Goal: Use online tool/utility: Utilize a website feature to perform a specific function

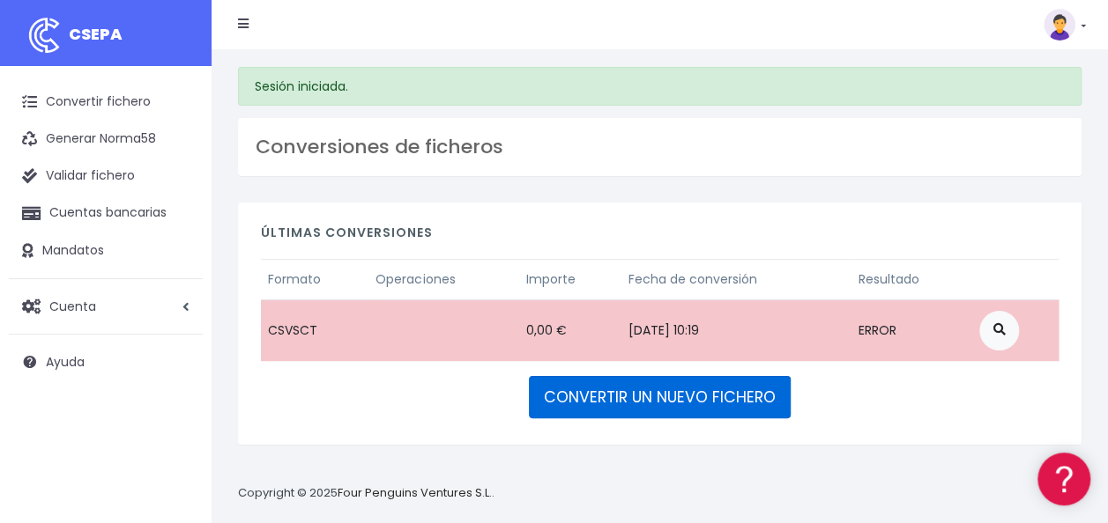
click at [644, 395] on link "CONVERTIR UN NUEVO FICHERO" at bounding box center [660, 397] width 262 height 42
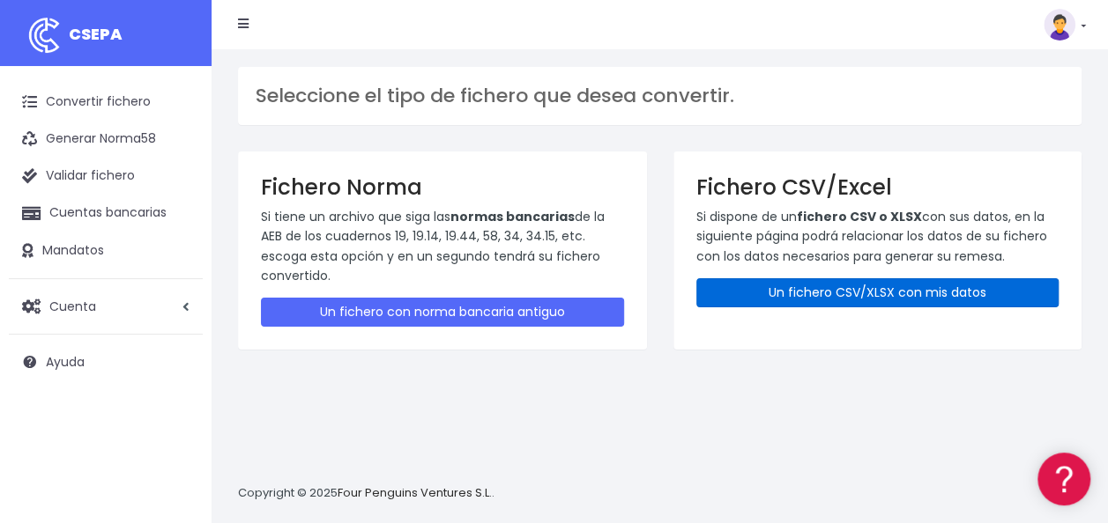
click at [795, 288] on link "Un fichero CSV/XLSX con mis datos" at bounding box center [877, 292] width 363 height 29
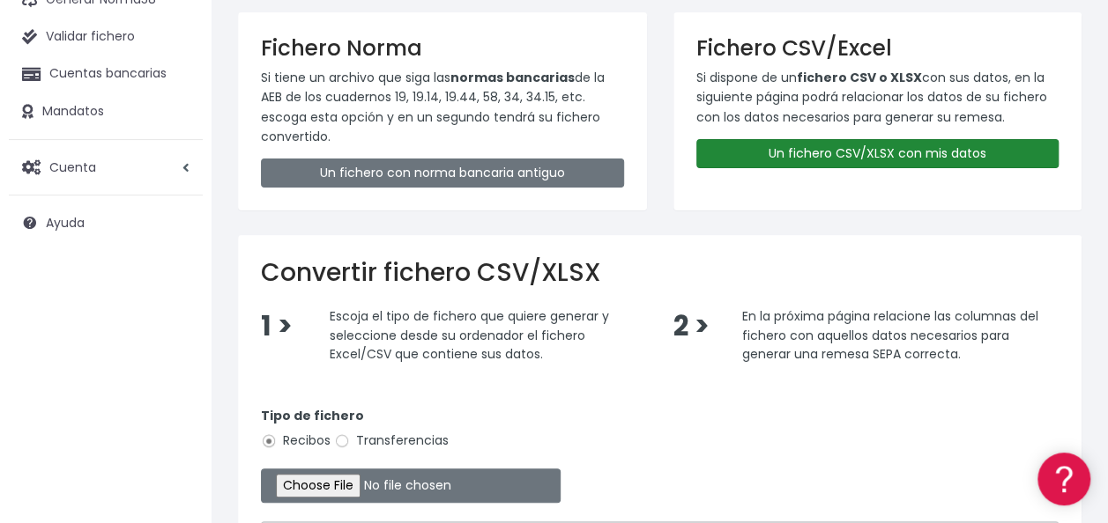
scroll to position [353, 0]
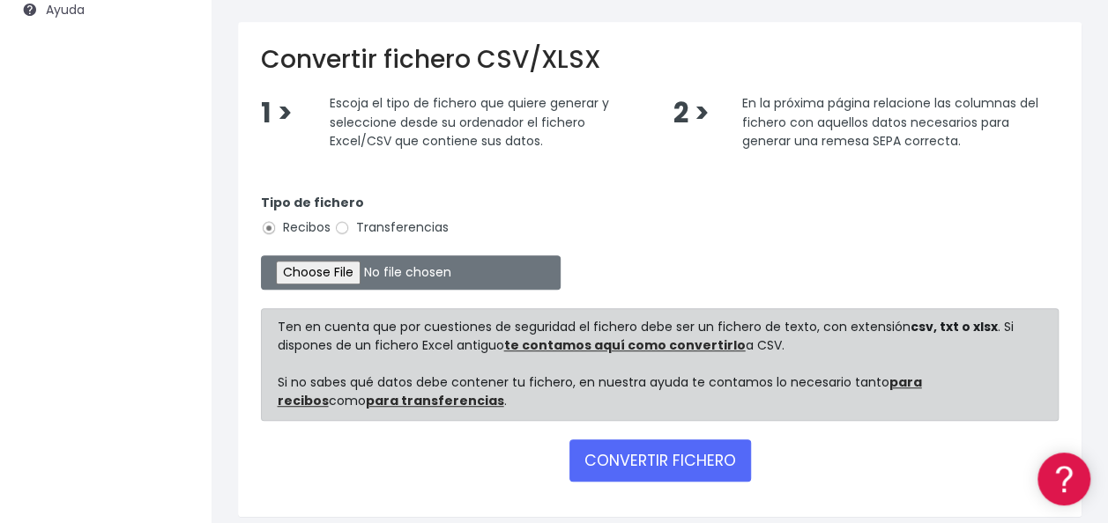
click at [360, 222] on label "Transferencias" at bounding box center [391, 228] width 115 height 19
click at [350, 222] on input "Transferencias" at bounding box center [342, 228] width 16 height 16
radio input "true"
click at [328, 268] on input "file" at bounding box center [411, 273] width 300 height 34
type input "C:\fakepath\0530 Transferencias varias Fondeo Guarderia (W2M) Octubre.csv"
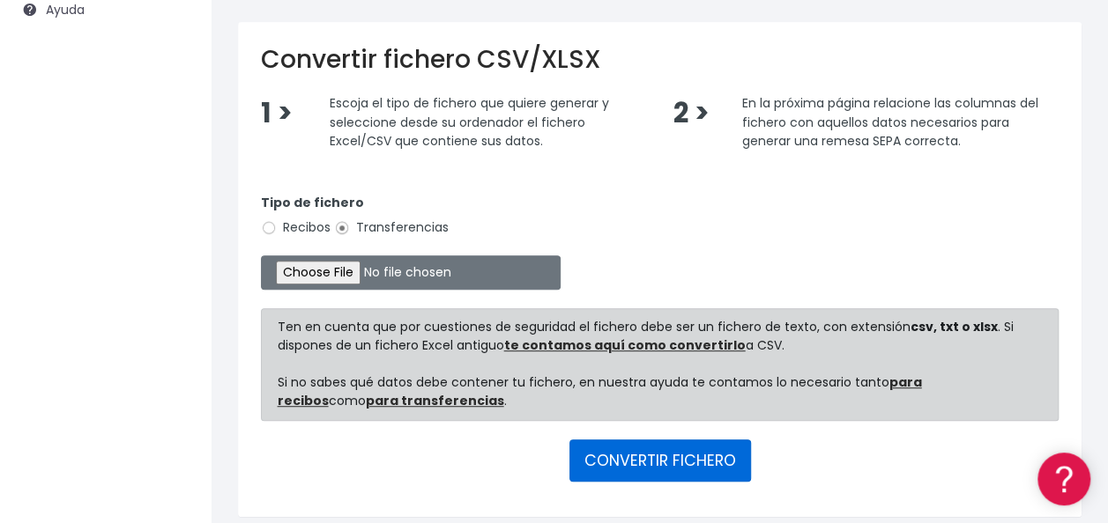
click at [712, 459] on button "CONVERTIR FICHERO" at bounding box center [660, 461] width 182 height 42
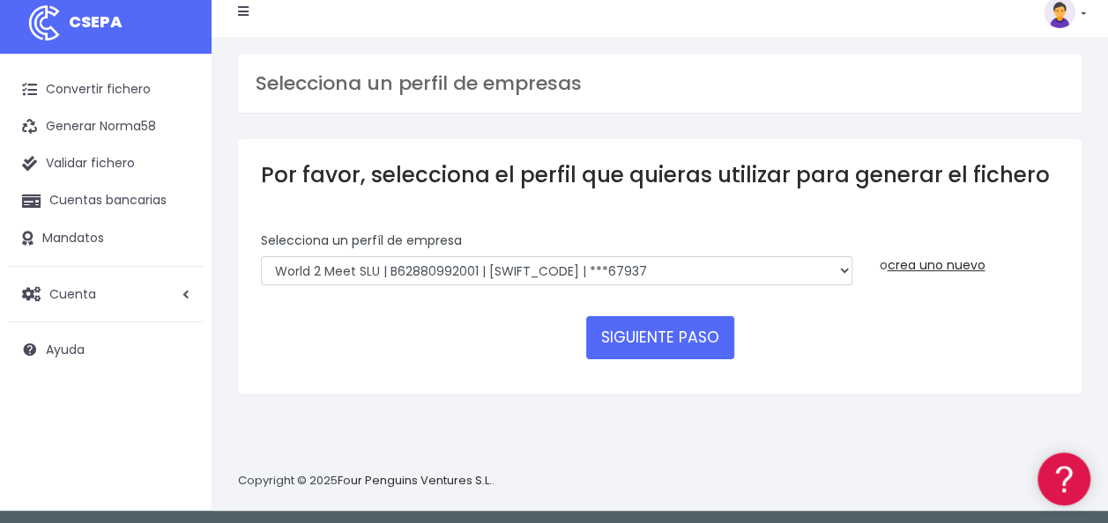
scroll to position [17, 0]
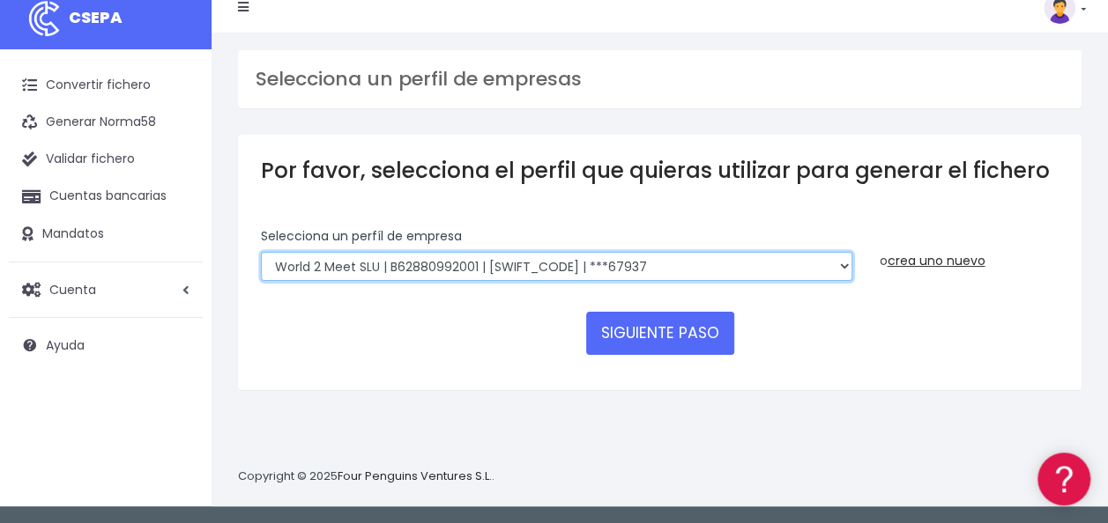
click at [458, 269] on select "World 2 Meet SLU | B62880992001 | [SWIFT_CODE] | ***97721 WORLD2MEET,S.L.U | B6…" at bounding box center [556, 267] width 591 height 30
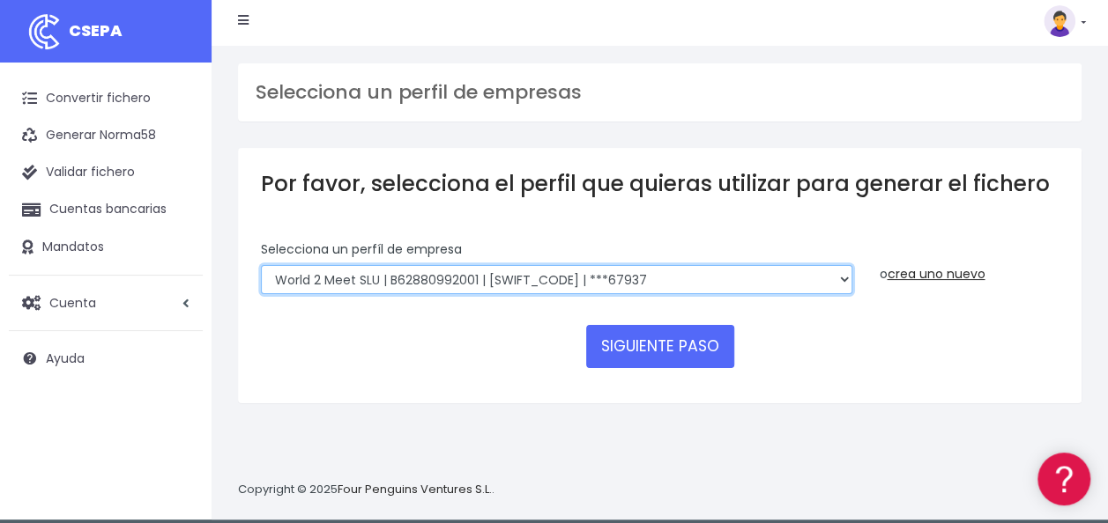
scroll to position [0, 0]
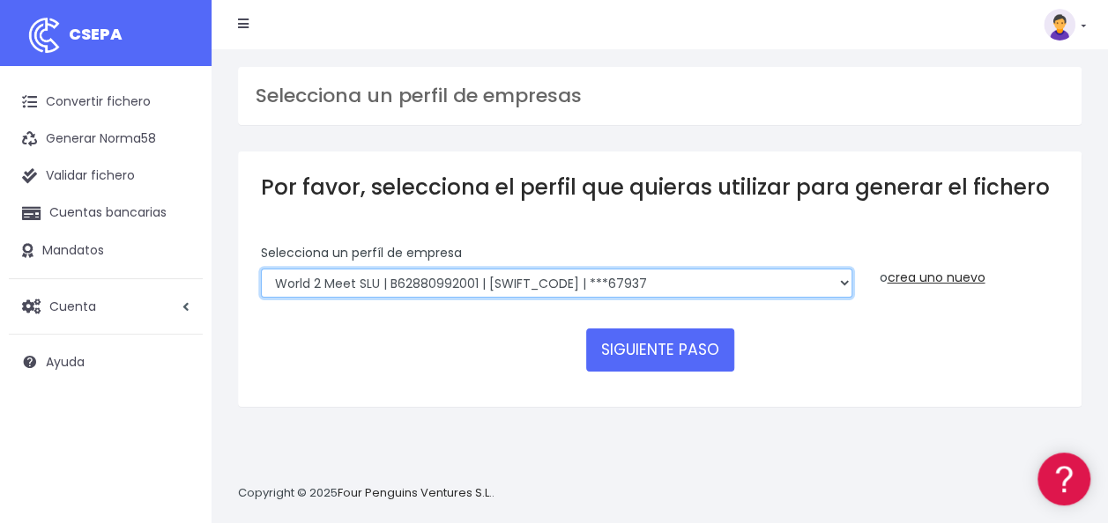
click at [790, 273] on select "World 2 Meet SLU | B62880992001 | [SWIFT_CODE] | ***97721 WORLD2MEET,S.L.U | B6…" at bounding box center [556, 284] width 591 height 30
click at [793, 284] on select "World 2 Meet SLU | B62880992001 | BSABESBBXXX | ***97721 WORLD2MEET,S.L.U | B62…" at bounding box center [556, 284] width 591 height 30
click at [844, 275] on select "World 2 Meet SLU | B62880992001 | BSABESBBXXX | ***97721 WORLD2MEET,S.L.U | B62…" at bounding box center [556, 284] width 591 height 30
click at [834, 286] on select "World 2 Meet SLU | B62880992001 | BSABESBBXXX | ***97721 WORLD2MEET,S.L.U | B62…" at bounding box center [556, 284] width 591 height 30
select select "43"
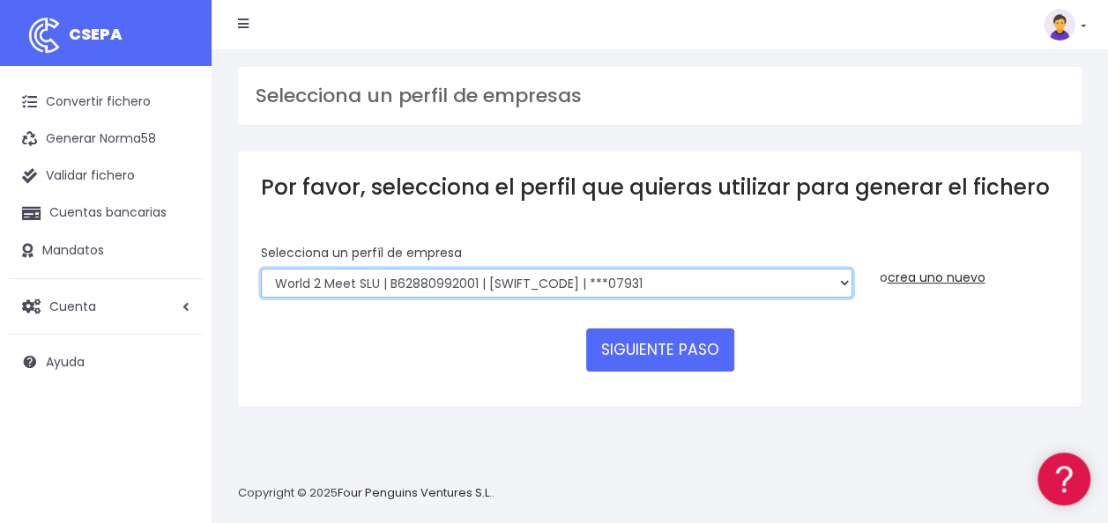
click at [261, 269] on select "World 2 Meet SLU | B62880992001 | BSABESBBXXX | ***97721 WORLD2MEET,S.L.U | B62…" at bounding box center [556, 284] width 591 height 30
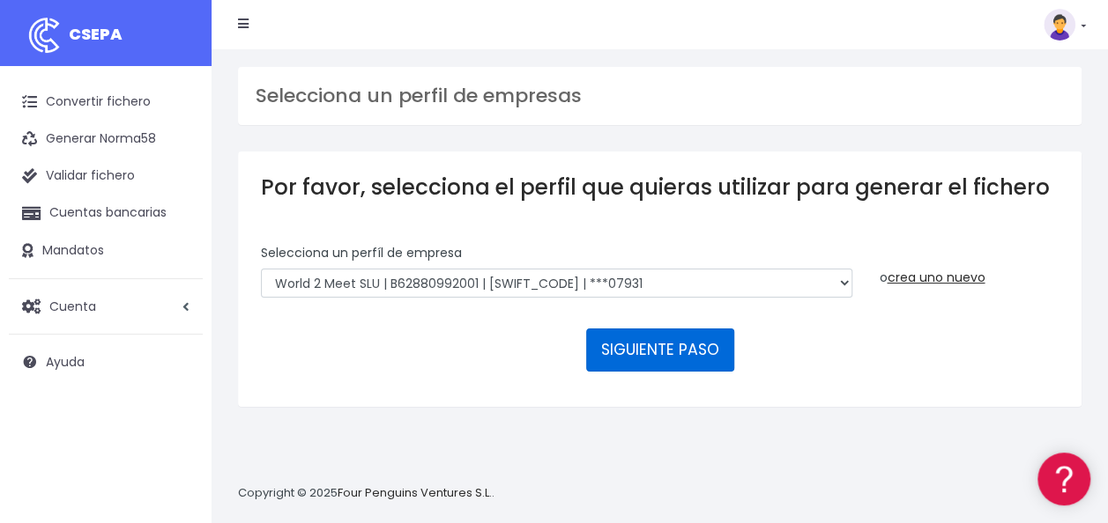
click at [680, 343] on button "SIGUIENTE PASO" at bounding box center [660, 350] width 148 height 42
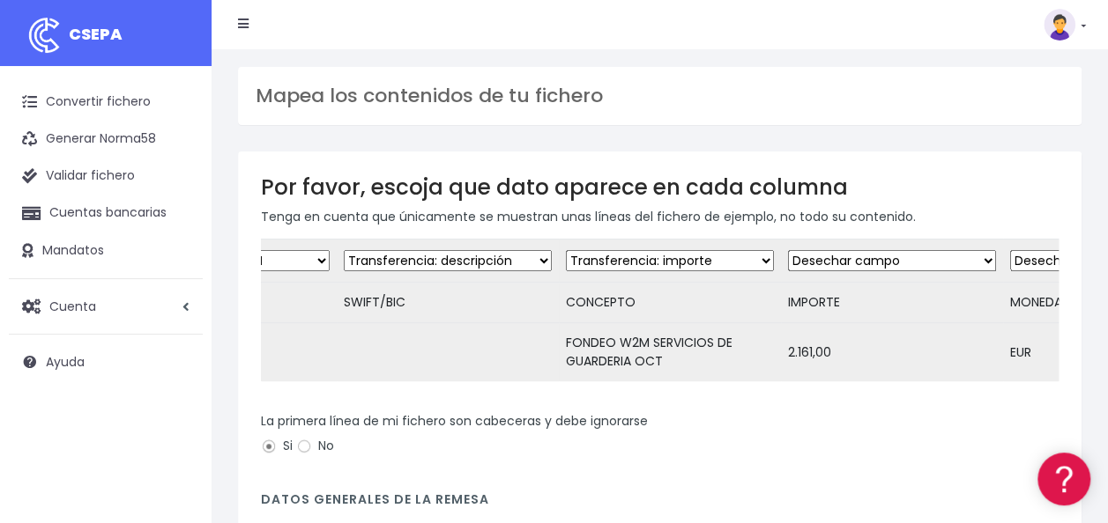
scroll to position [0, 378]
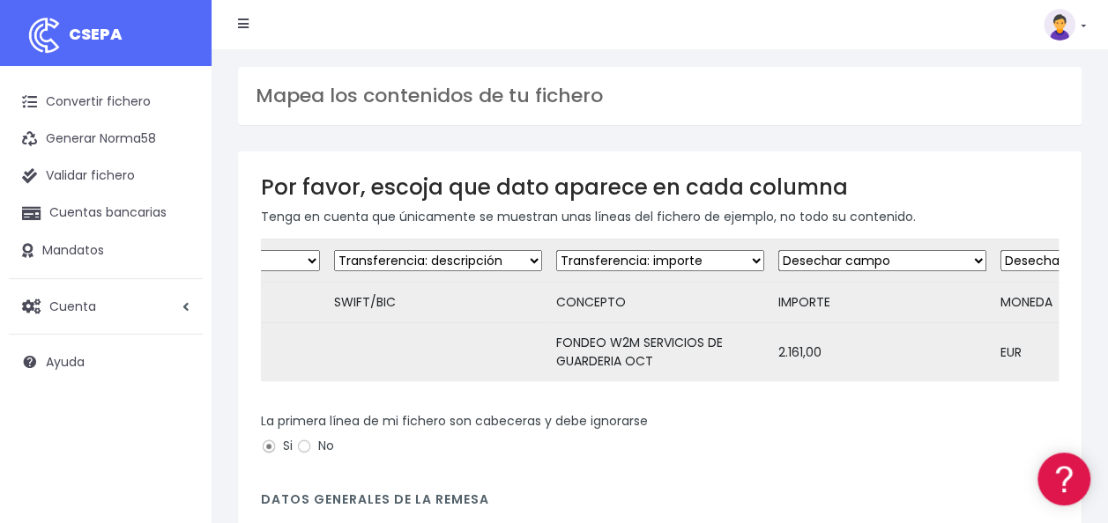
click at [501, 264] on select "Desechar campo Cliente: nombre Cliente: DNI Cliente: Email Cliente: referencia …" at bounding box center [438, 260] width 208 height 21
select select "dismiss"
click at [334, 250] on select "Desechar campo Cliente: nombre Cliente: DNI Cliente: Email Cliente: referencia …" at bounding box center [438, 260] width 208 height 21
click at [649, 251] on select "Desechar campo Cliente: nombre Cliente: DNI Cliente: Email Cliente: referencia …" at bounding box center [660, 260] width 208 height 21
select select "description"
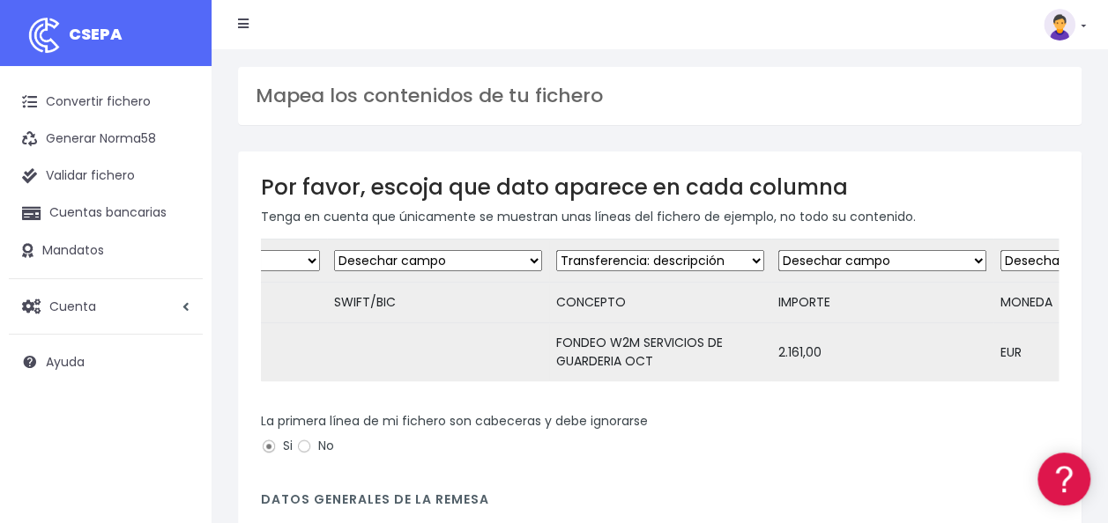
click at [556, 250] on select "Desechar campo Cliente: nombre Cliente: DNI Cliente: Email Cliente: referencia …" at bounding box center [660, 260] width 208 height 21
click at [830, 257] on select "Desechar campo Cliente: nombre Cliente: DNI Cliente: Email Cliente: referencia …" at bounding box center [882, 260] width 208 height 21
select select "amount"
click at [778, 250] on select "Desechar campo Cliente: nombre Cliente: DNI Cliente: Email Cliente: referencia …" at bounding box center [882, 260] width 208 height 21
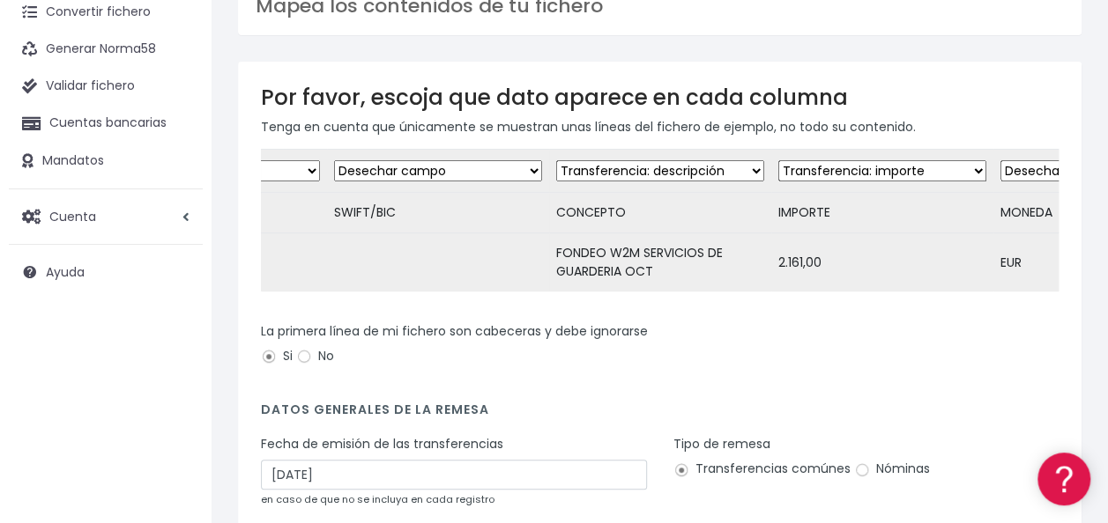
scroll to position [264, 0]
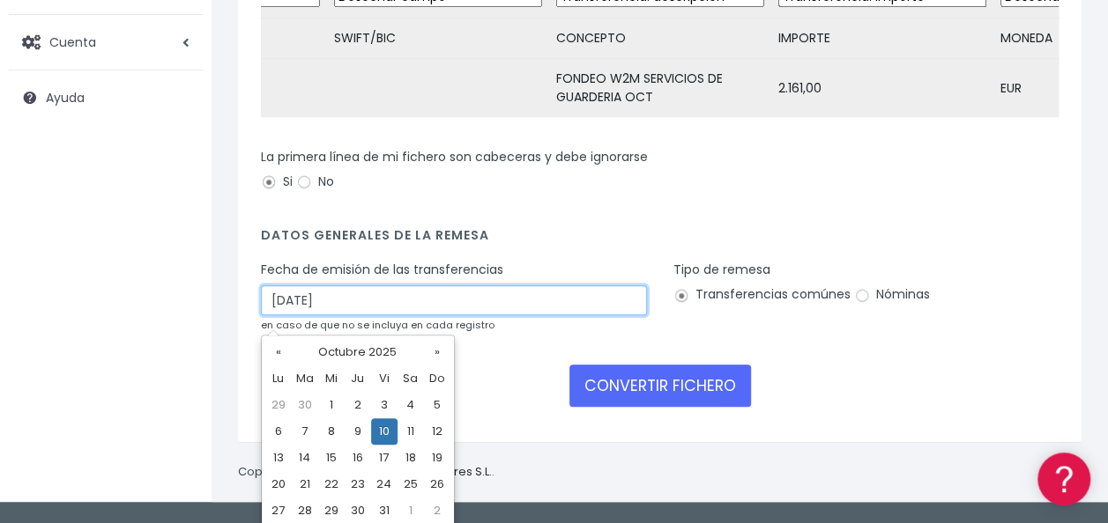
click at [334, 315] on input "10/10/2025" at bounding box center [454, 301] width 386 height 30
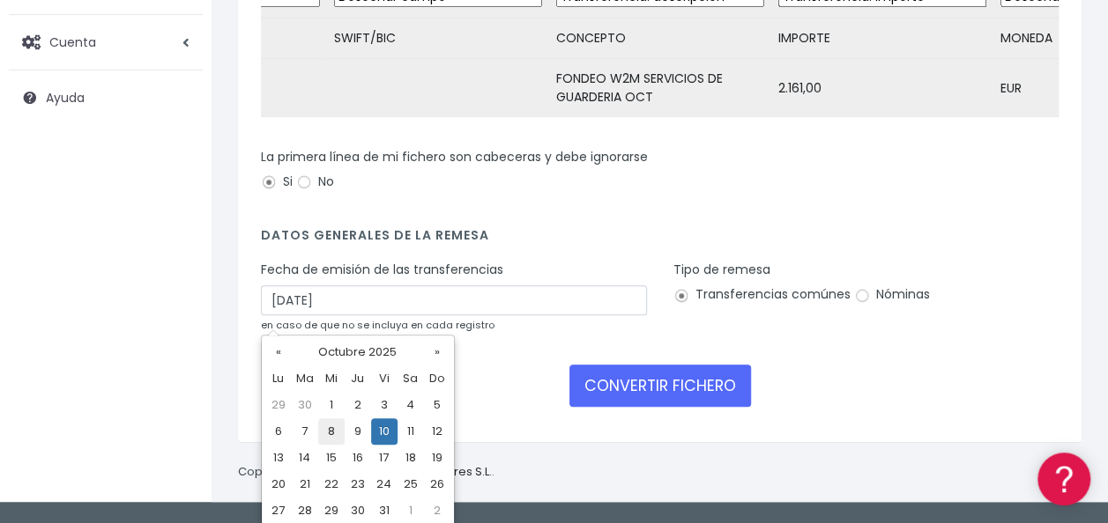
click at [336, 424] on td "8" at bounding box center [331, 432] width 26 height 26
type input "08/10/2025"
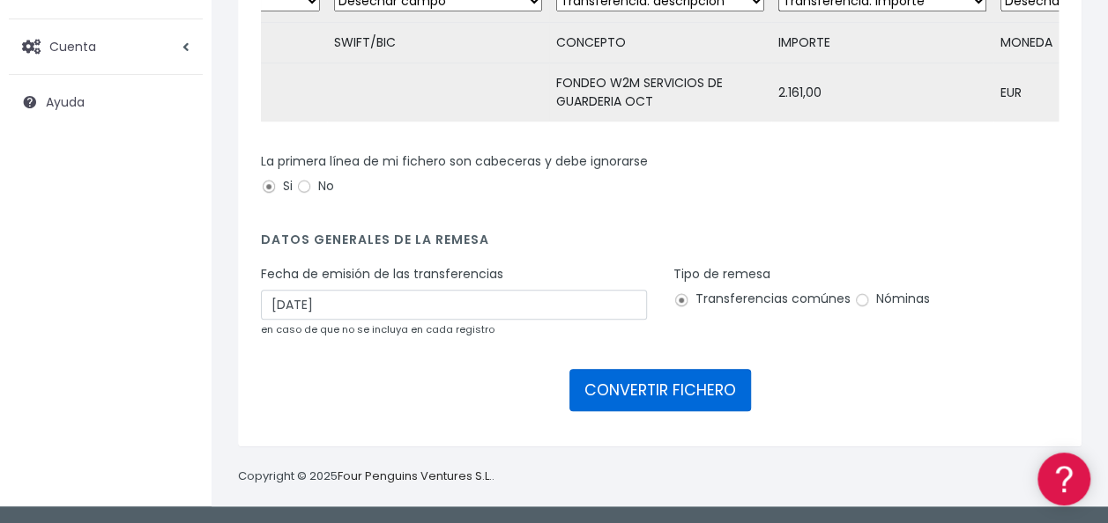
click at [659, 390] on button "CONVERTIR FICHERO" at bounding box center [660, 390] width 182 height 42
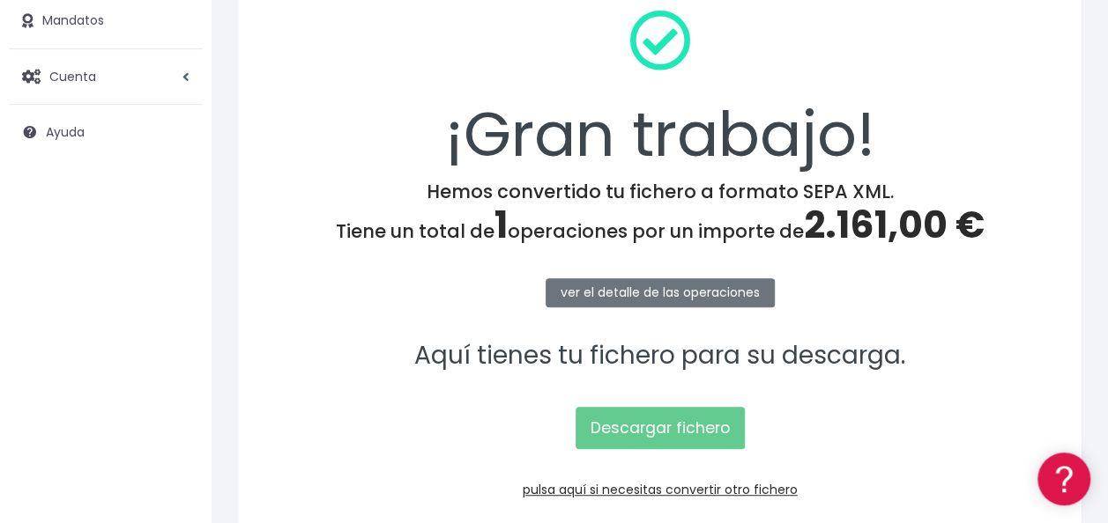
scroll to position [264, 0]
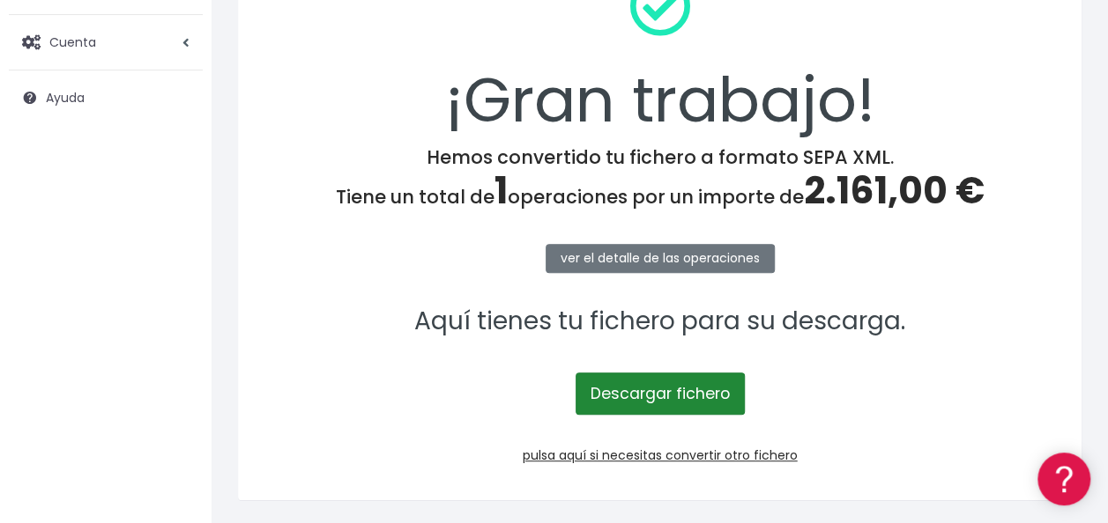
click at [635, 391] on link "Descargar fichero" at bounding box center [659, 394] width 169 height 42
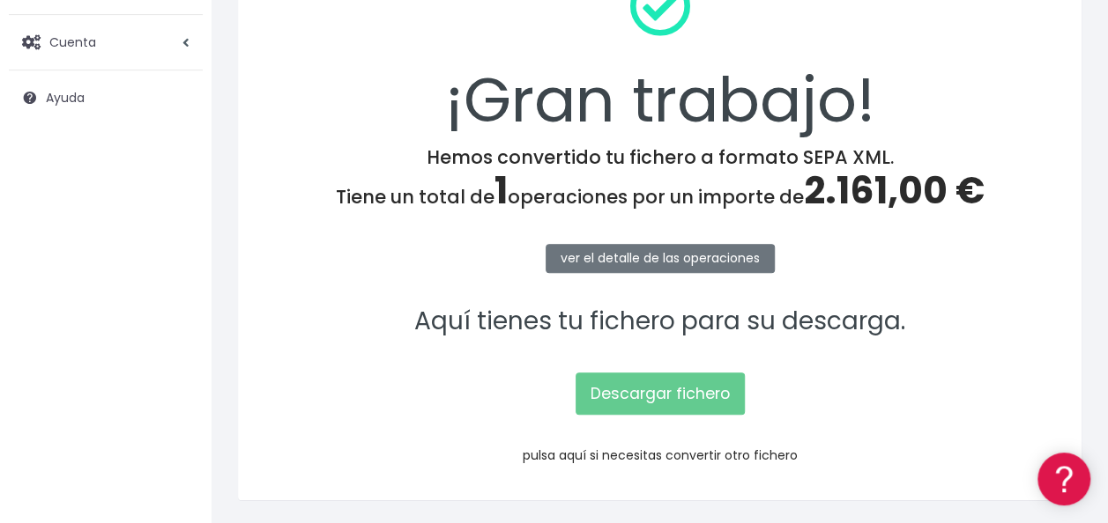
click at [644, 451] on link "pulsa aquí si necesitas convertir otro fichero" at bounding box center [660, 456] width 275 height 18
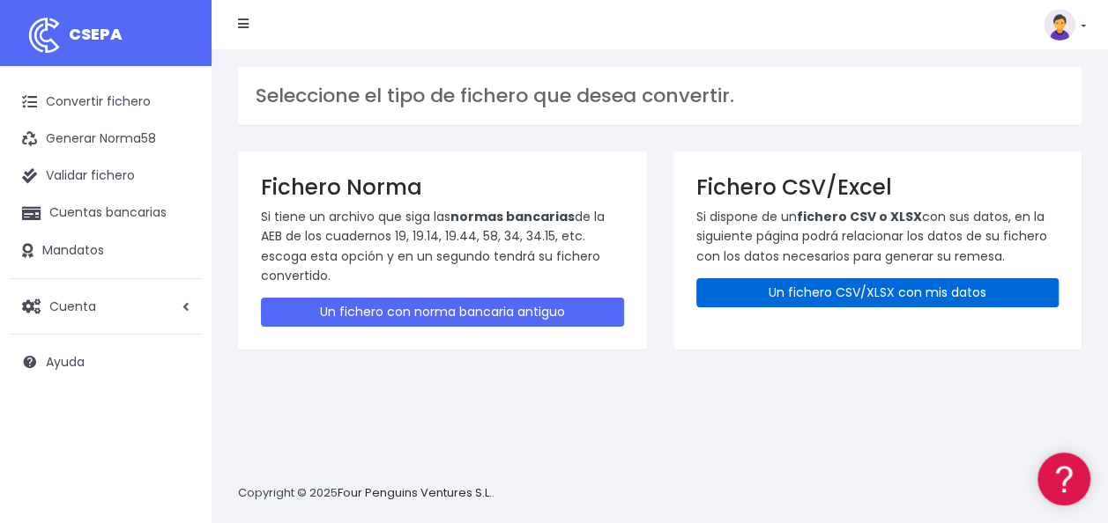
click at [872, 286] on link "Un fichero CSV/XLSX con mis datos" at bounding box center [877, 292] width 363 height 29
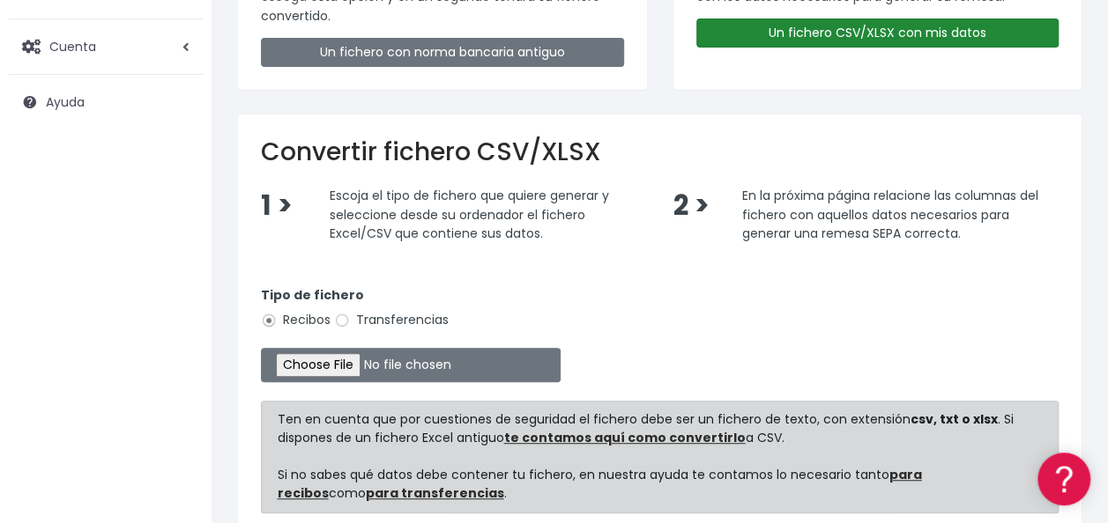
scroll to position [353, 0]
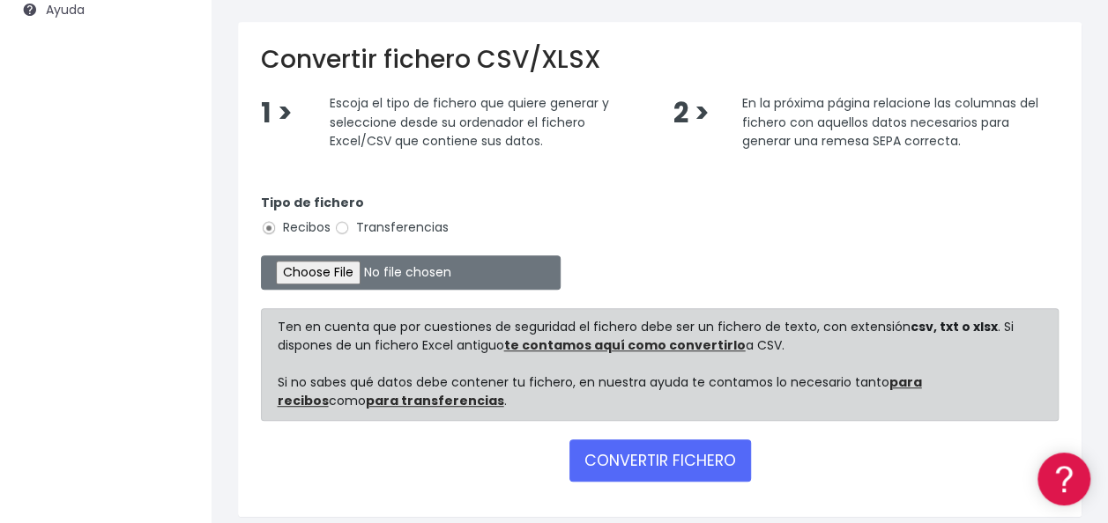
click at [417, 226] on label "Transferencias" at bounding box center [391, 228] width 115 height 19
click at [350, 226] on input "Transferencias" at bounding box center [342, 228] width 16 height 16
radio input "true"
click at [345, 275] on input "file" at bounding box center [411, 273] width 300 height 34
type input "C:\fakepath\0530 Transferencias varias Fondeo Cuenta Tarjeta Compensa (W2M) 3.c…"
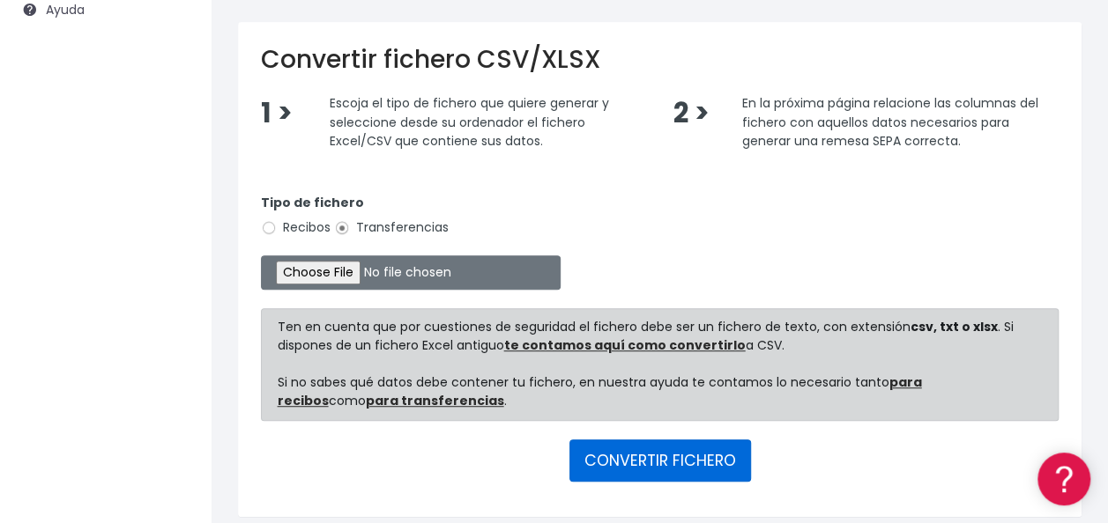
click at [631, 455] on button "CONVERTIR FICHERO" at bounding box center [660, 461] width 182 height 42
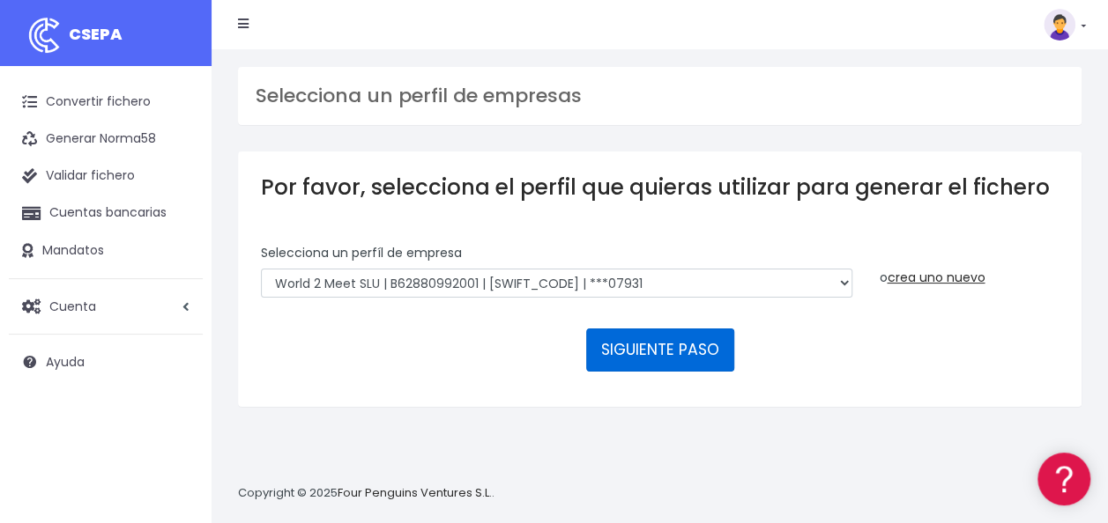
click at [666, 360] on button "SIGUIENTE PASO" at bounding box center [660, 350] width 148 height 42
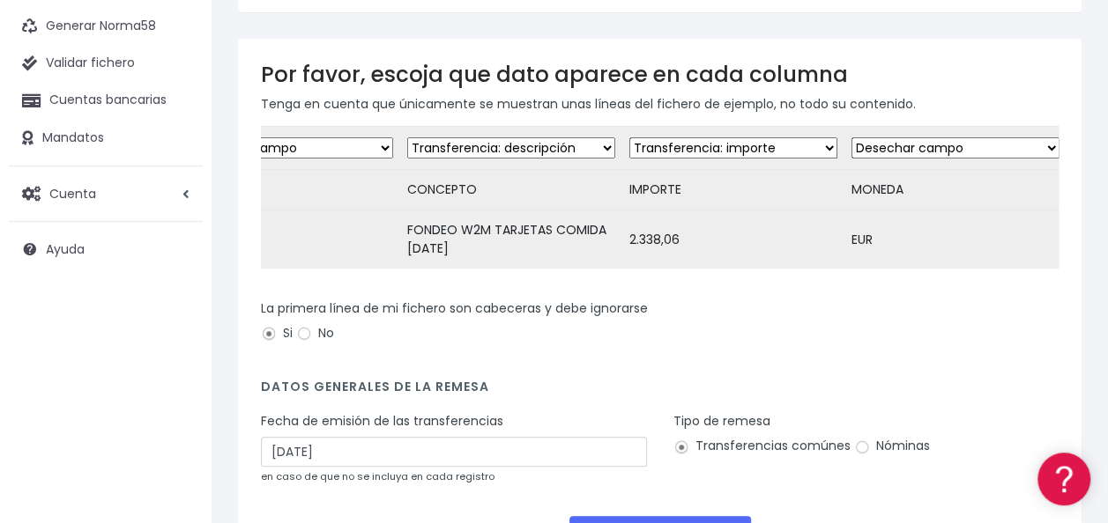
scroll to position [176, 0]
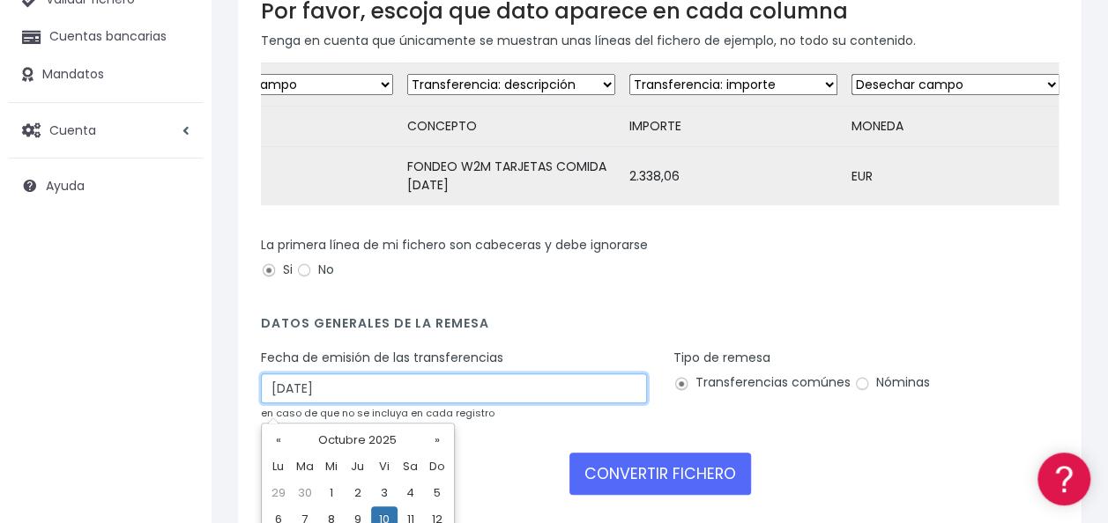
click at [358, 397] on input "10/10/2025" at bounding box center [454, 389] width 386 height 30
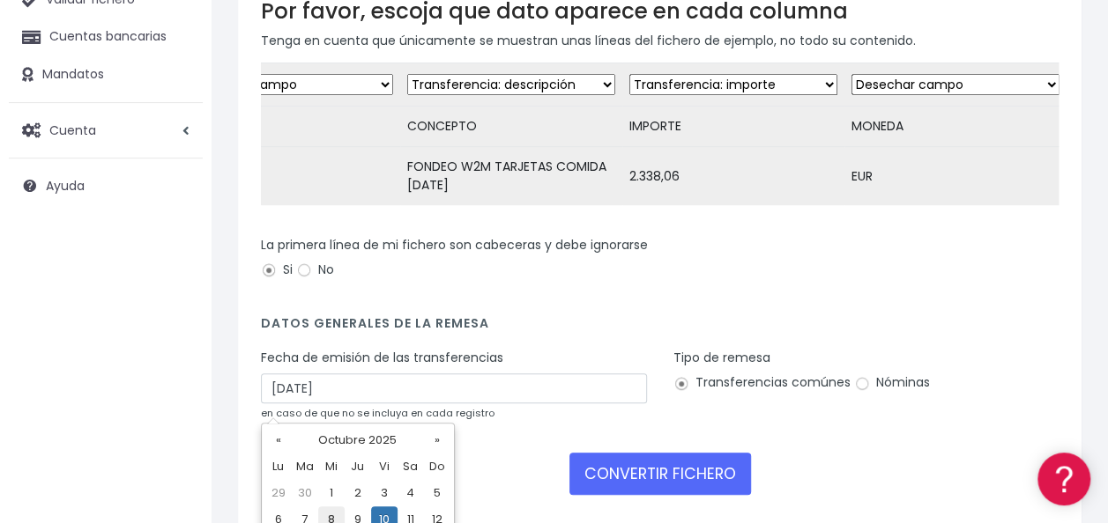
click at [326, 515] on td "8" at bounding box center [331, 520] width 26 height 26
type input "08/10/2025"
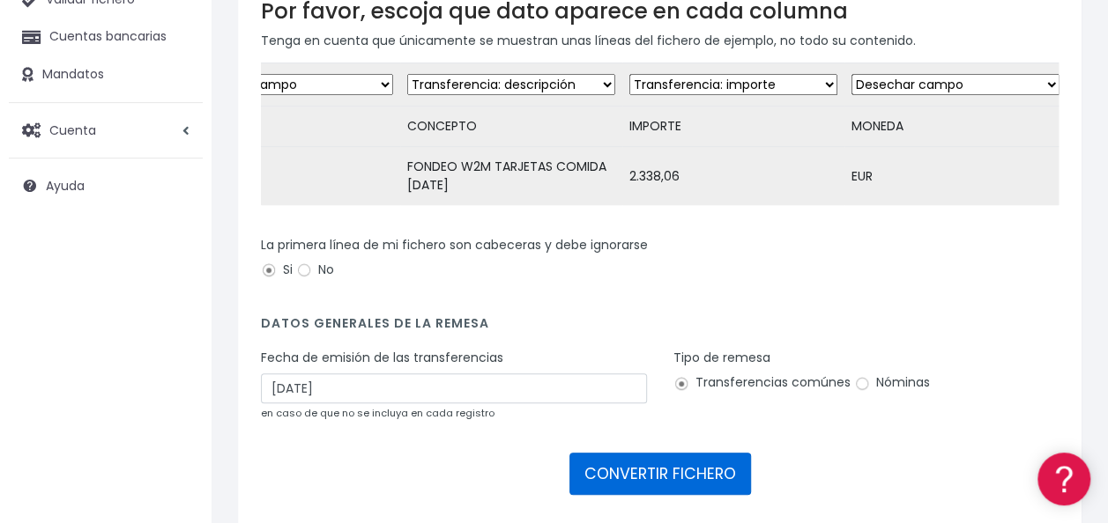
click at [638, 479] on button "CONVERTIR FICHERO" at bounding box center [660, 474] width 182 height 42
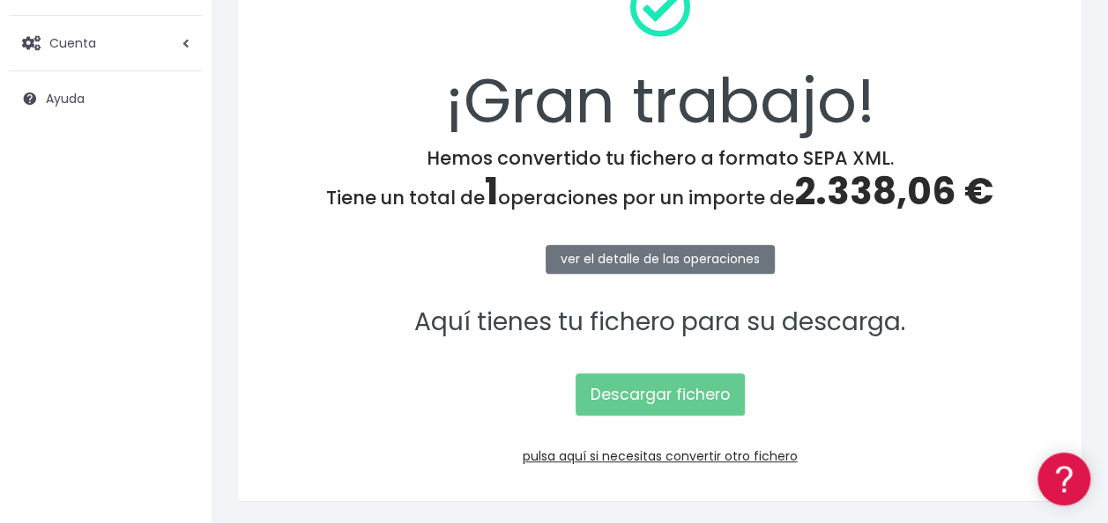
scroll to position [264, 0]
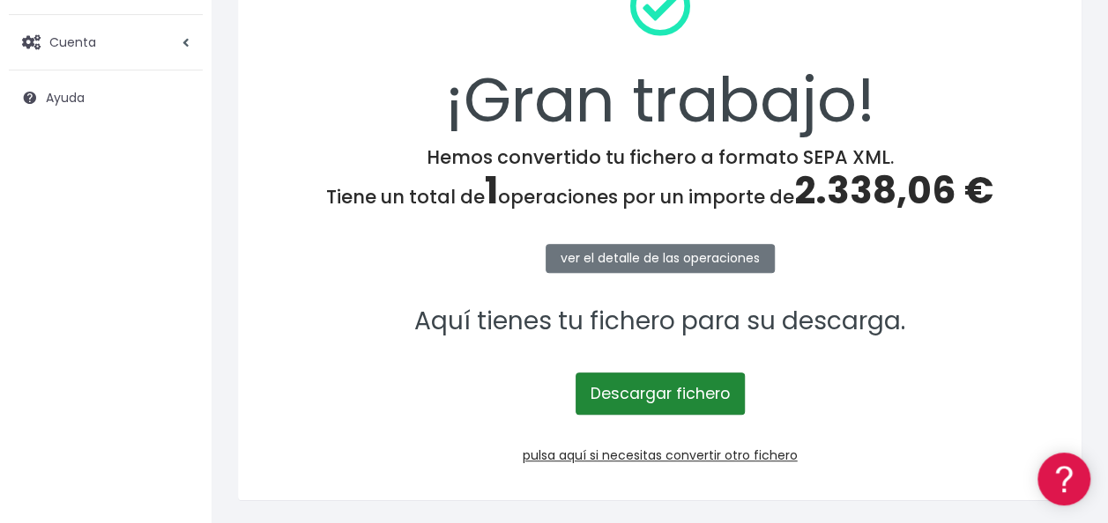
click at [684, 391] on link "Descargar fichero" at bounding box center [659, 394] width 169 height 42
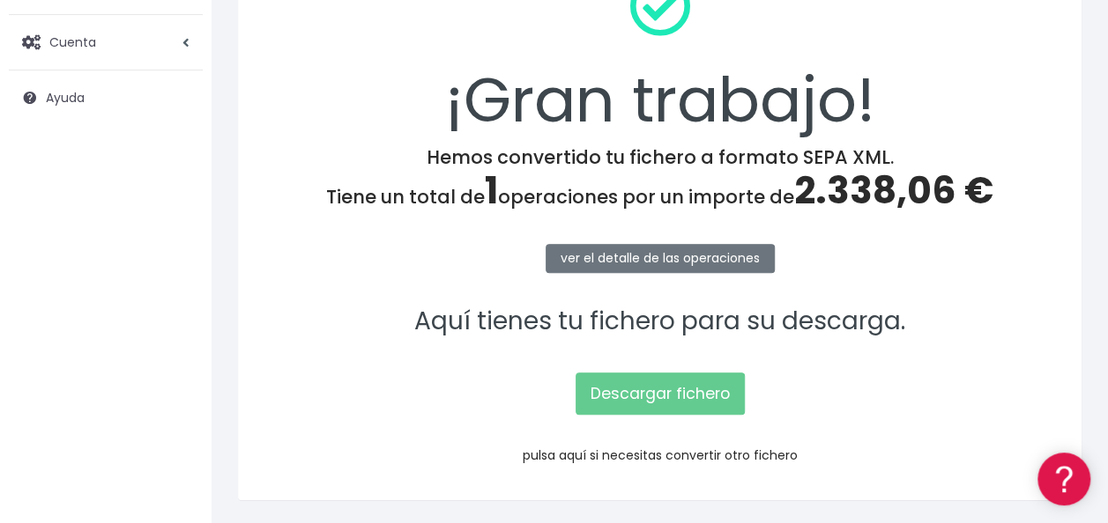
click at [650, 456] on link "pulsa aquí si necesitas convertir otro fichero" at bounding box center [660, 456] width 275 height 18
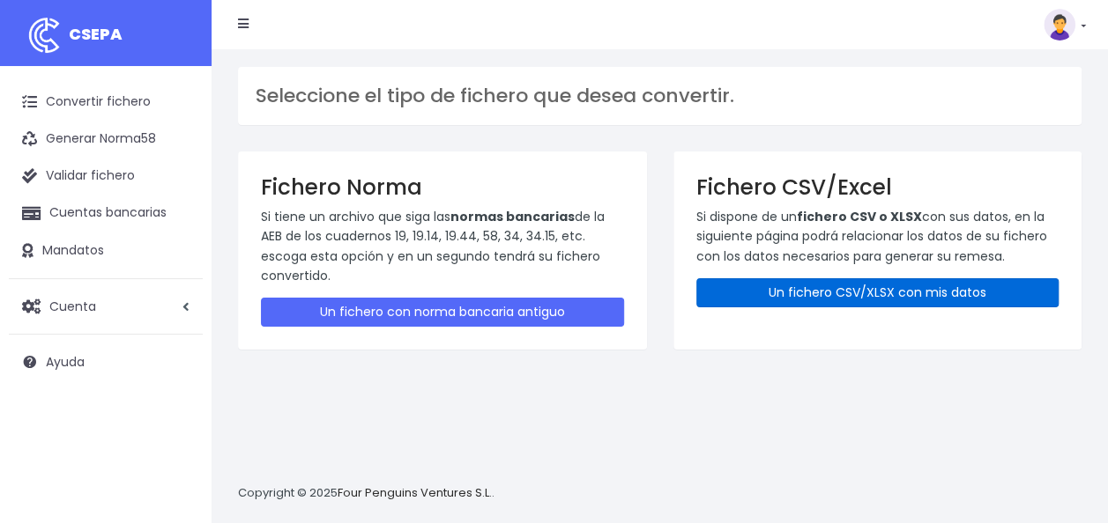
click at [892, 291] on link "Un fichero CSV/XLSX con mis datos" at bounding box center [877, 292] width 363 height 29
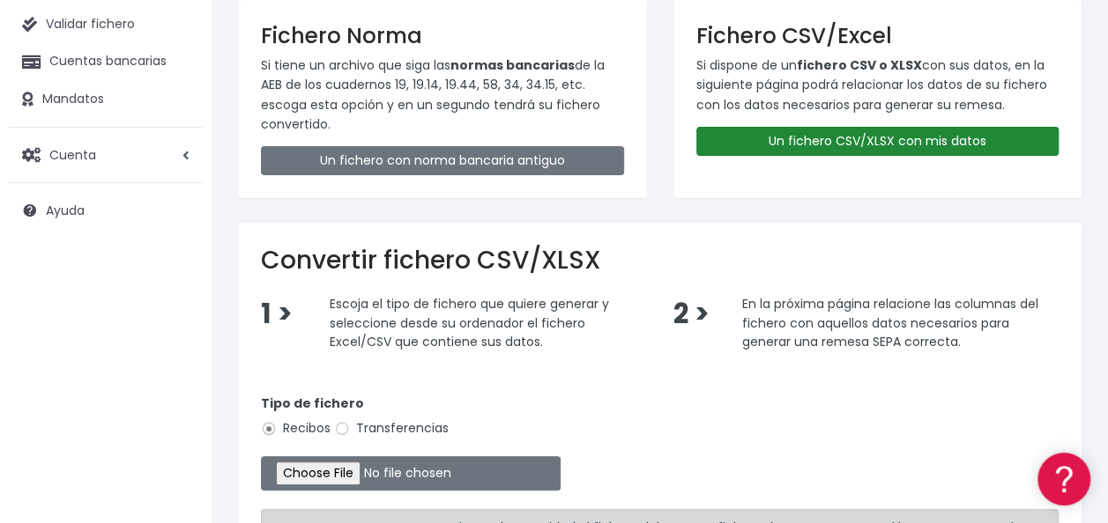
scroll to position [353, 0]
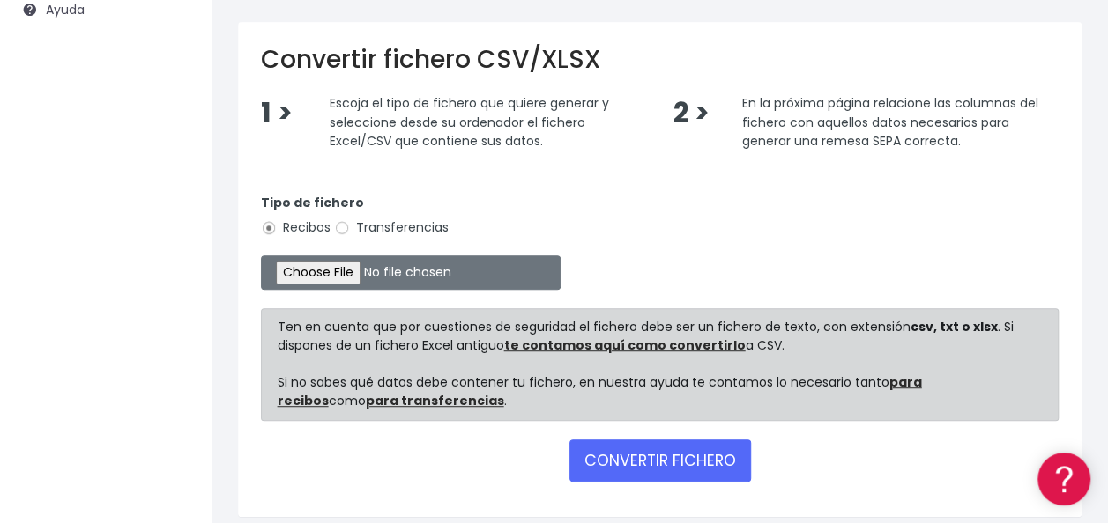
drag, startPoint x: 389, startPoint y: 219, endPoint x: 377, endPoint y: 230, distance: 16.2
click at [390, 219] on label "Transferencias" at bounding box center [391, 228] width 115 height 19
click at [350, 220] on input "Transferencias" at bounding box center [342, 228] width 16 height 16
radio input "true"
click at [335, 283] on input "file" at bounding box center [411, 273] width 300 height 34
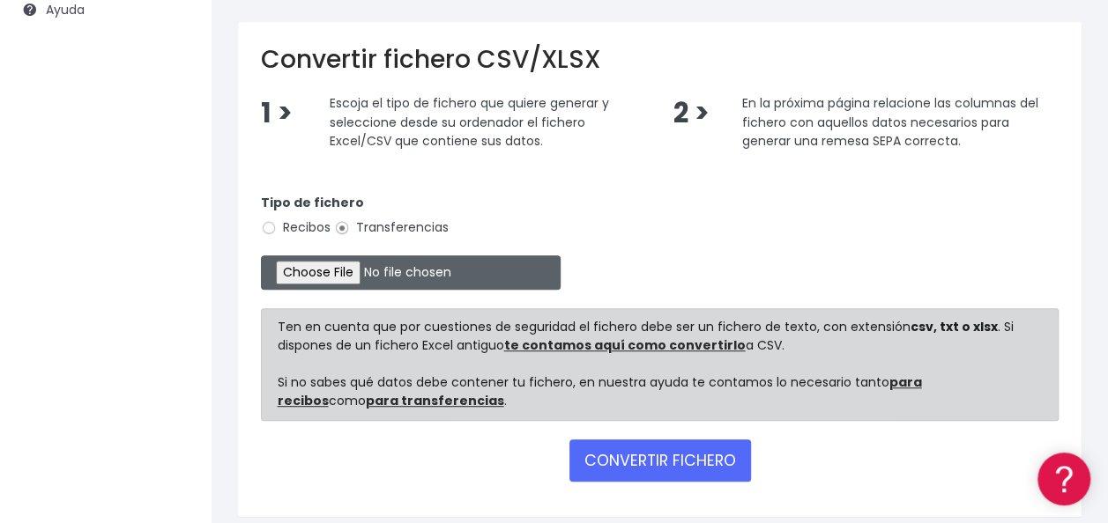
type input "C:\fakepath\0535 Transferencias varias alquiler octubre.csv"
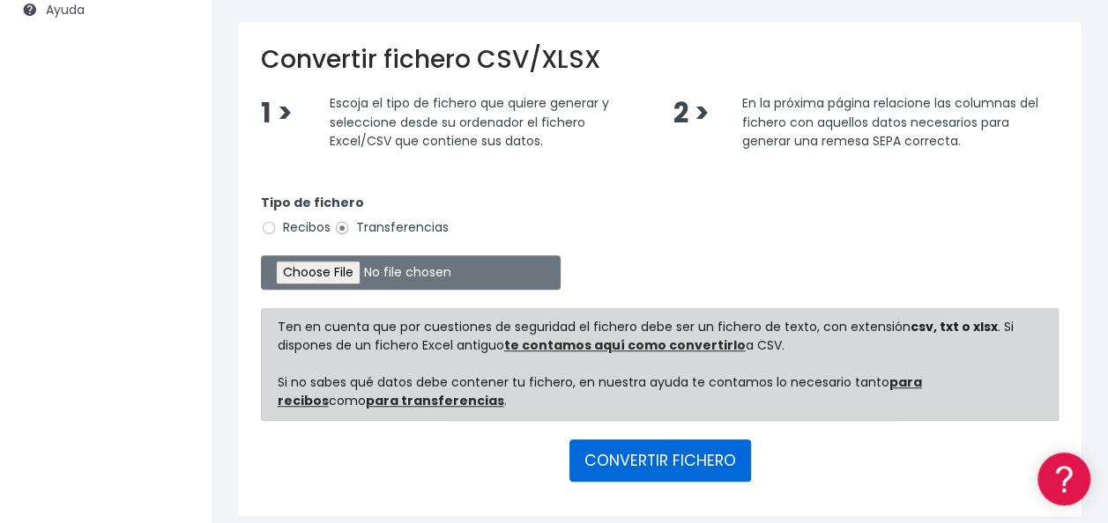
click at [645, 455] on button "CONVERTIR FICHERO" at bounding box center [660, 461] width 182 height 42
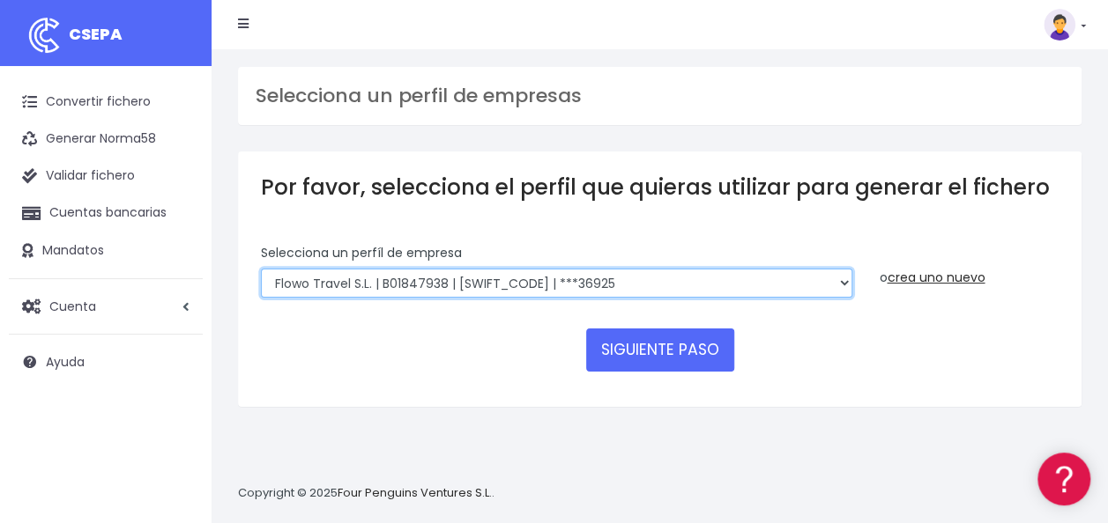
click at [434, 275] on select "World 2 Meet SLU | B62880992001 | [SWIFT_CODE] | ***97721 WORLD2MEET,S.L.U | B6…" at bounding box center [556, 284] width 591 height 30
select select "553"
click at [261, 269] on select "World 2 Meet SLU | B62880992001 | [SWIFT_CODE] | ***97721 WORLD2MEET,S.L.U | B6…" at bounding box center [556, 284] width 591 height 30
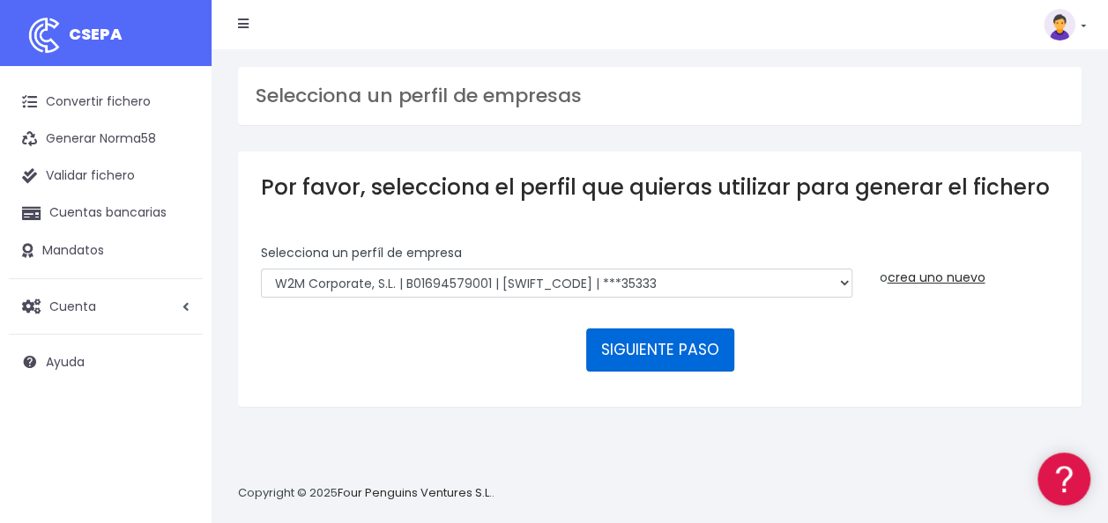
click at [660, 343] on button "SIGUIENTE PASO" at bounding box center [660, 350] width 148 height 42
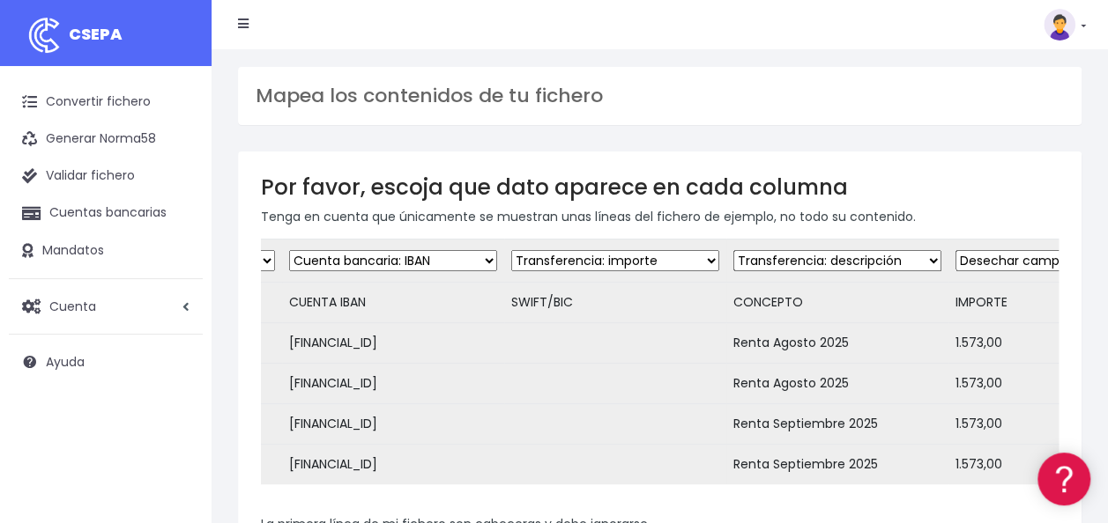
scroll to position [0, 210]
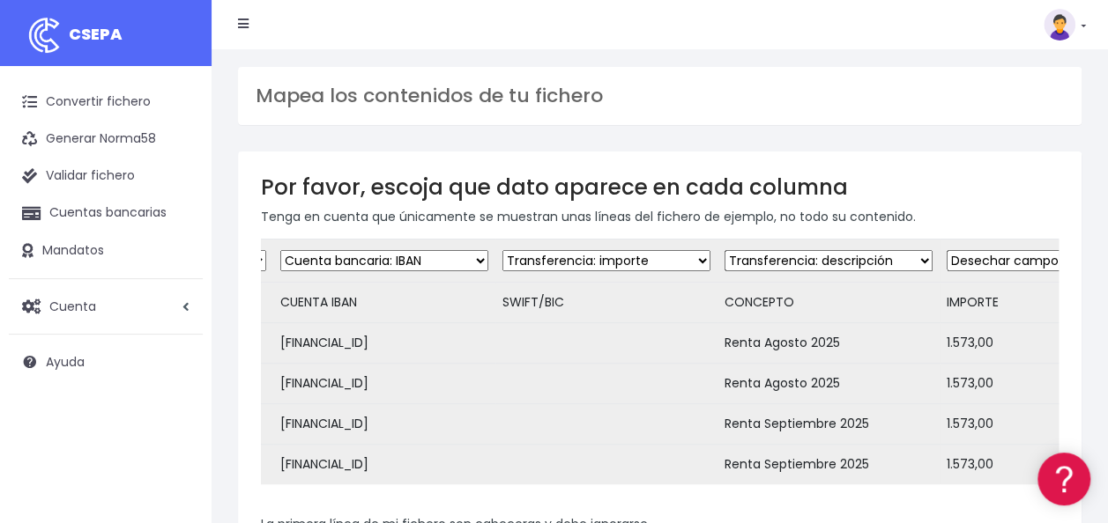
click at [561, 261] on select "Desechar campo Cliente: nombre Cliente: DNI Cliente: Email Cliente: referencia …" at bounding box center [606, 260] width 208 height 21
select select "dismiss"
click at [502, 250] on select "Desechar campo Cliente: nombre Cliente: DNI Cliente: Email Cliente: referencia …" at bounding box center [606, 260] width 208 height 21
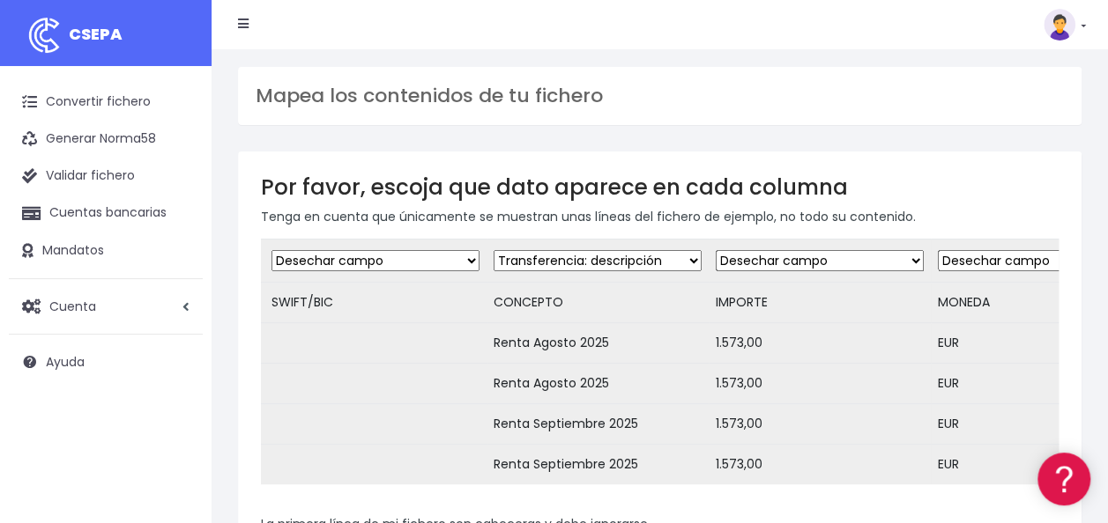
scroll to position [0, 442]
click at [745, 256] on select "Desechar campo Cliente: nombre Cliente: DNI Cliente: Email Cliente: referencia …" at bounding box center [819, 260] width 208 height 21
select select "amount"
click at [715, 250] on select "Desechar campo Cliente: nombre Cliente: DNI Cliente: Email Cliente: referencia …" at bounding box center [819, 260] width 208 height 21
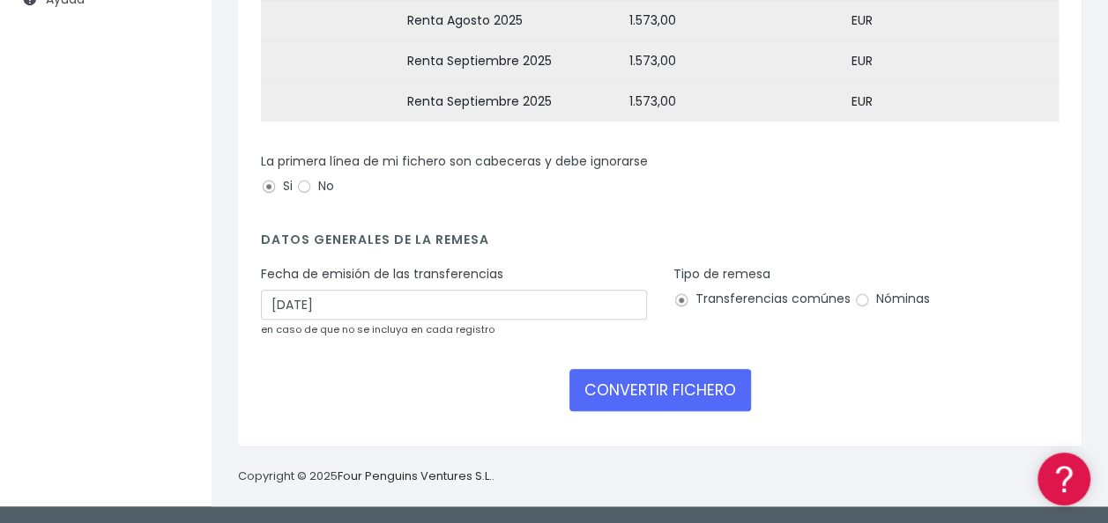
scroll to position [372, 0]
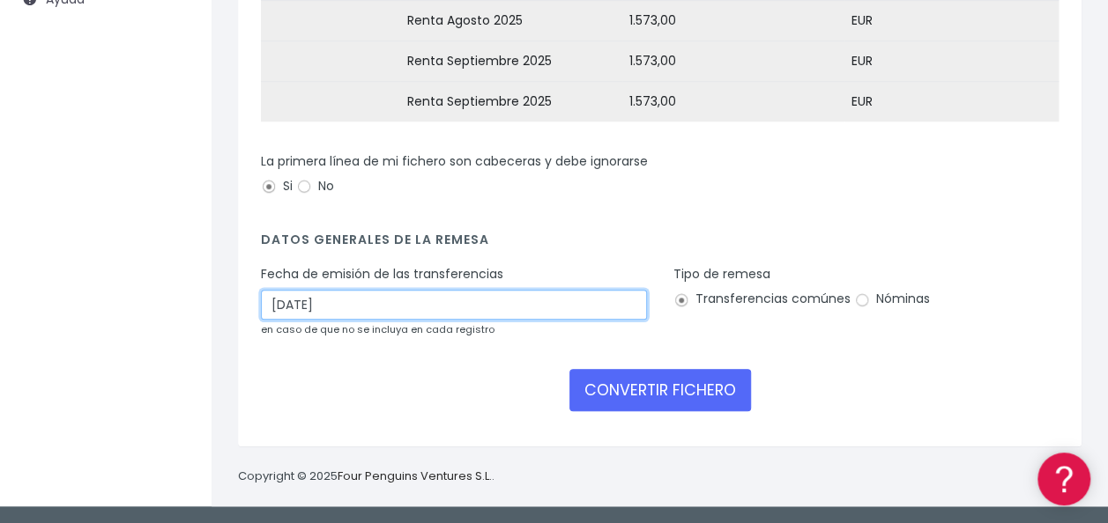
click at [338, 308] on input "10/10/2025" at bounding box center [454, 305] width 386 height 30
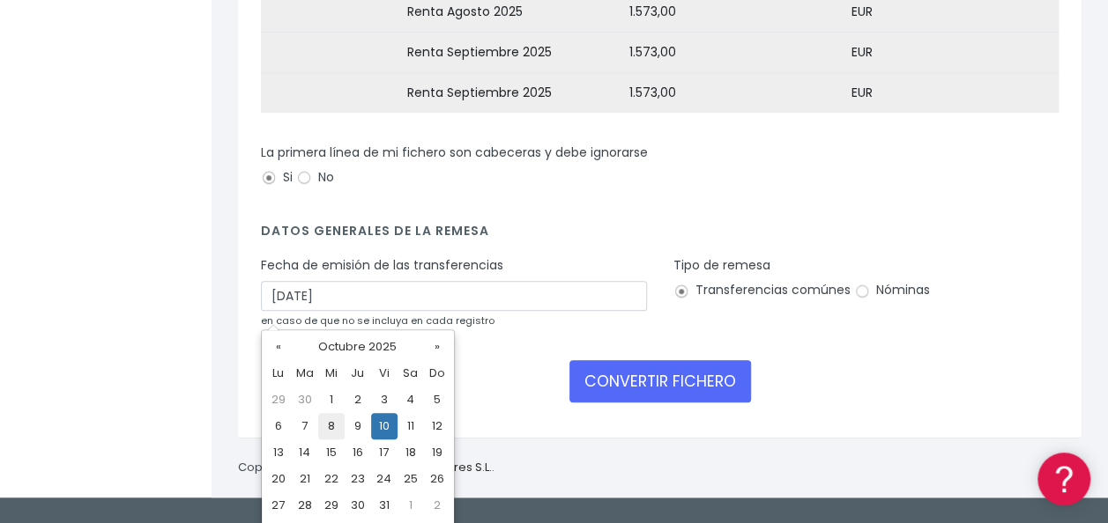
click at [337, 428] on td "8" at bounding box center [331, 426] width 26 height 26
type input "08/10/2025"
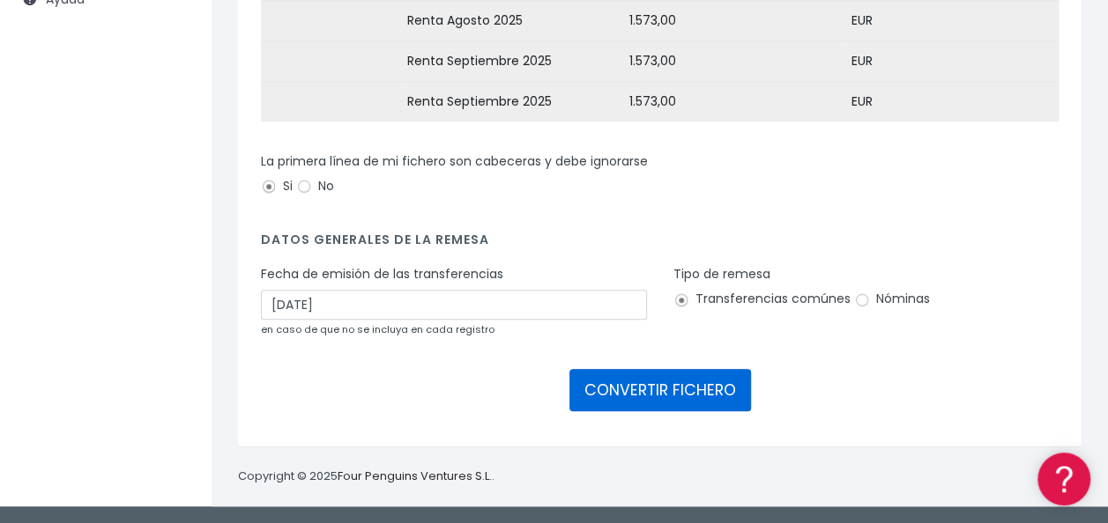
click at [664, 400] on button "CONVERTIR FICHERO" at bounding box center [660, 390] width 182 height 42
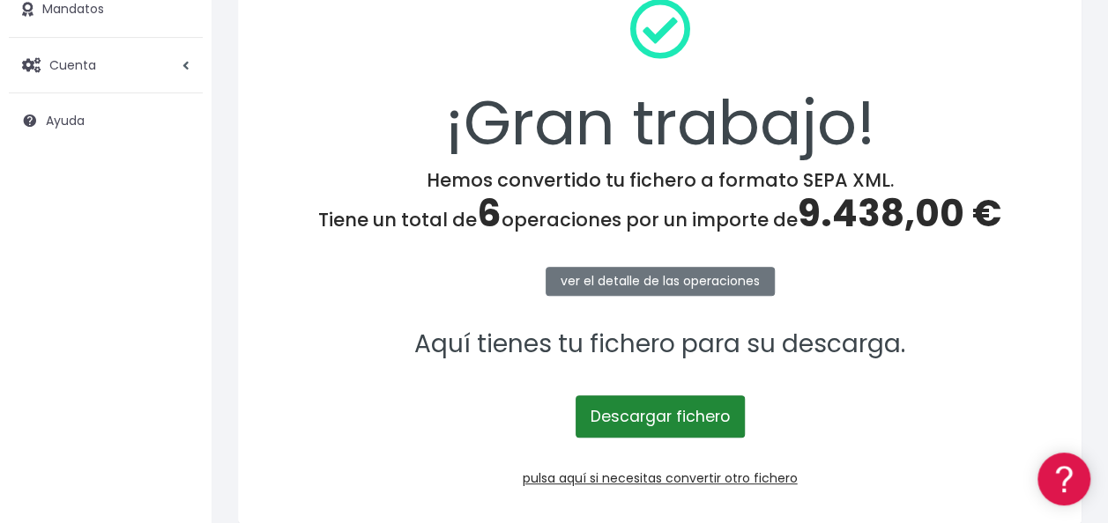
scroll to position [264, 0]
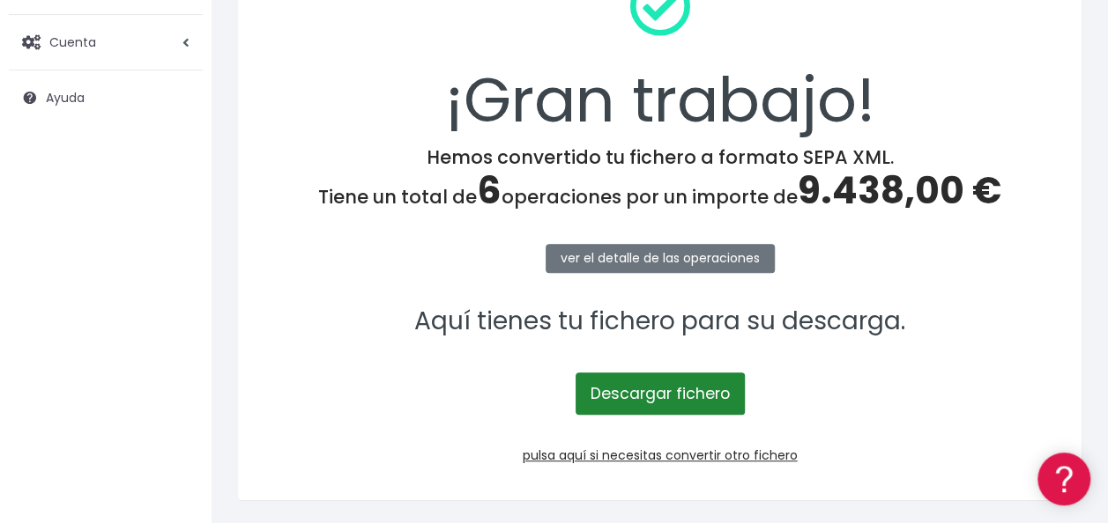
click at [684, 390] on link "Descargar fichero" at bounding box center [659, 394] width 169 height 42
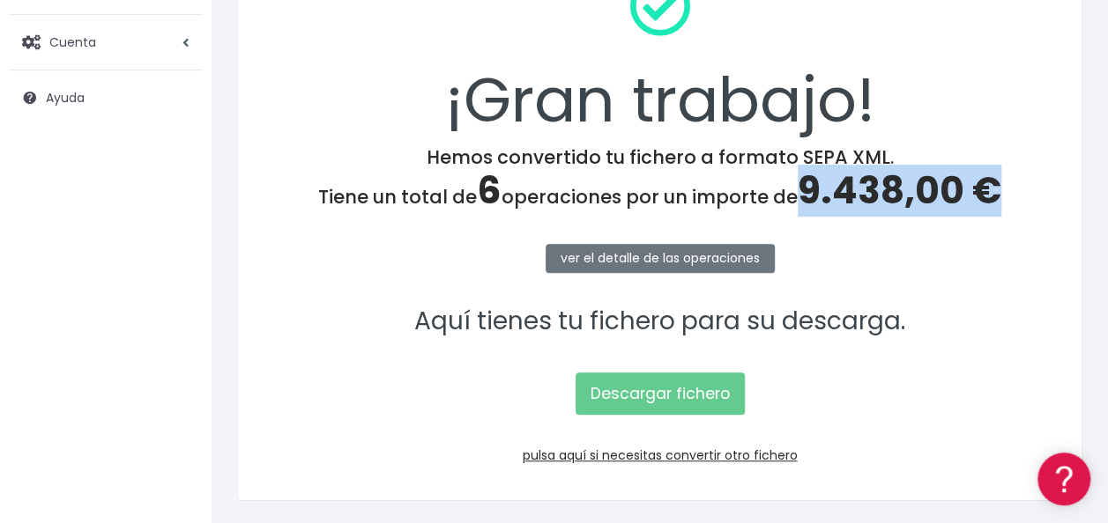
drag, startPoint x: 804, startPoint y: 184, endPoint x: 1005, endPoint y: 204, distance: 201.9
click at [1005, 204] on h4 "Hemos convertido tu fichero a formato SEPA XML. Tiene un total de 6 operaciones…" at bounding box center [660, 179] width 798 height 67
copy span "9.438,00 €"
